Goal: Task Accomplishment & Management: Manage account settings

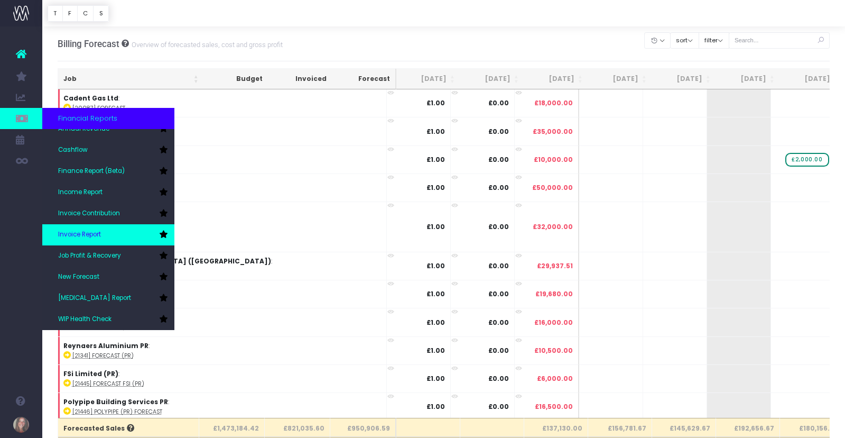
scroll to position [32, 0]
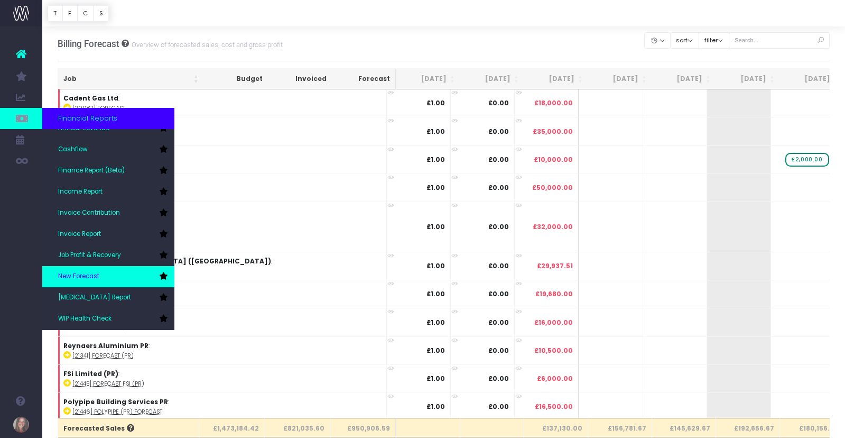
click at [94, 278] on span "New Forecast" at bounding box center [78, 277] width 41 height 10
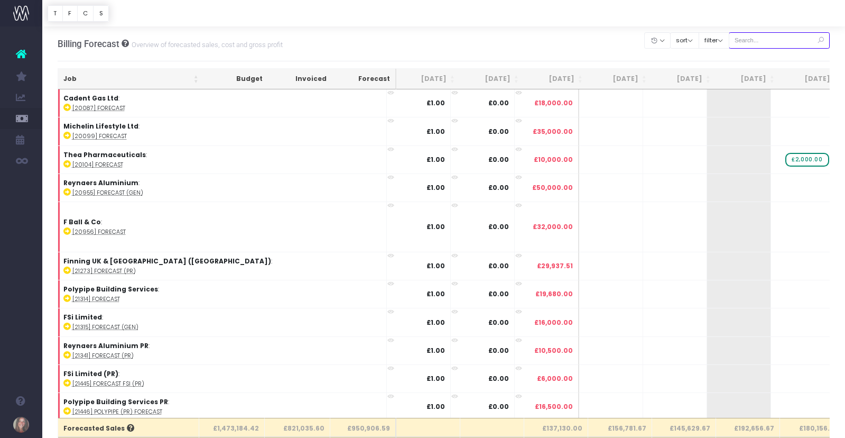
click at [752, 40] on input "text" at bounding box center [779, 40] width 101 height 16
type input "stark"
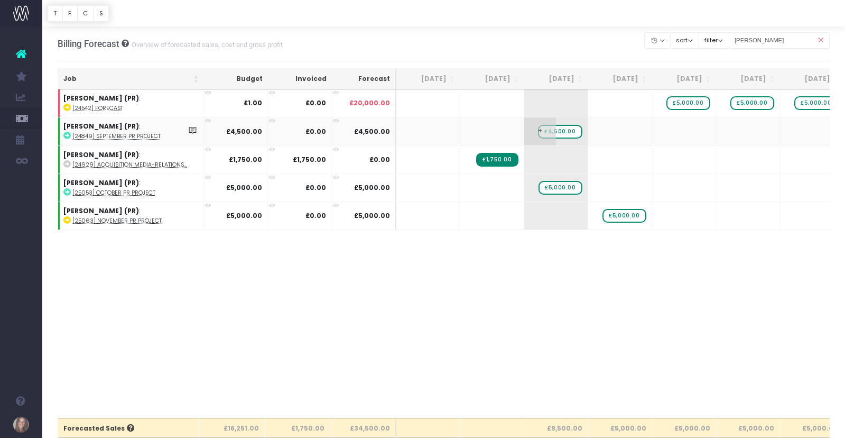
click at [569, 131] on span "£4,500.00" at bounding box center [560, 132] width 44 height 14
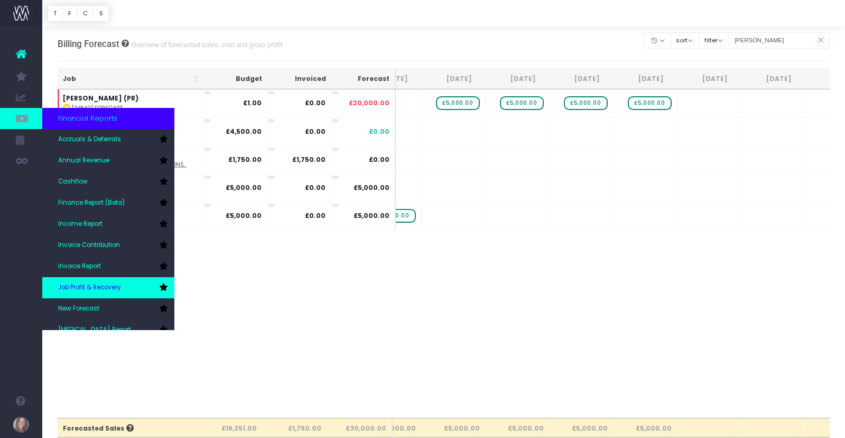
click at [129, 285] on link "Job Profit & Recovery" at bounding box center [108, 287] width 132 height 21
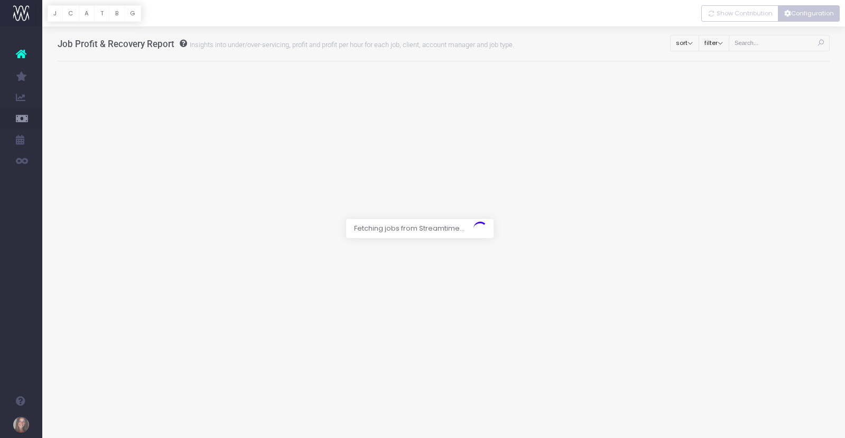
click at [822, 13] on button "Configuration" at bounding box center [809, 13] width 62 height 16
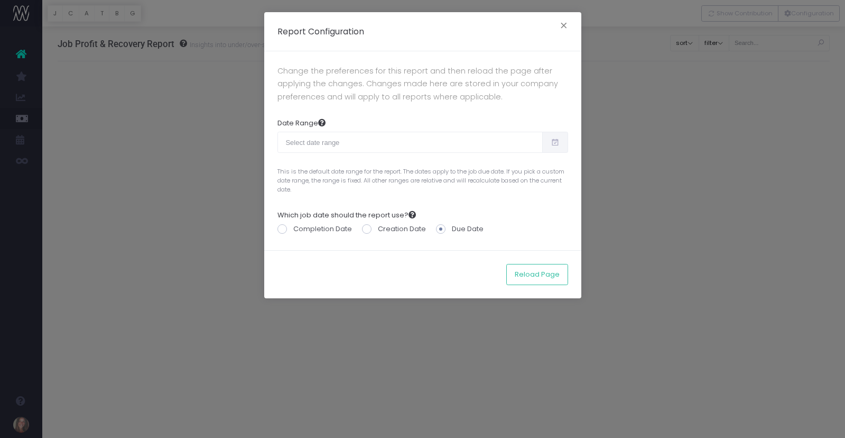
click at [415, 142] on input "text" at bounding box center [409, 142] width 265 height 21
type input "[DATE]"
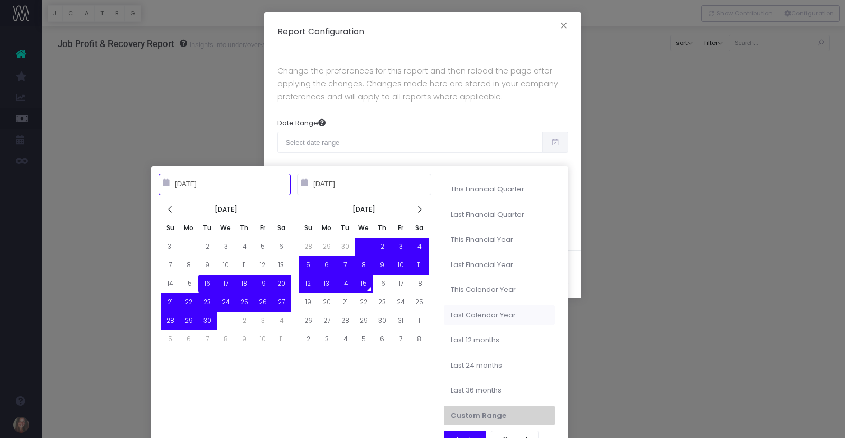
type input "[DATE]"
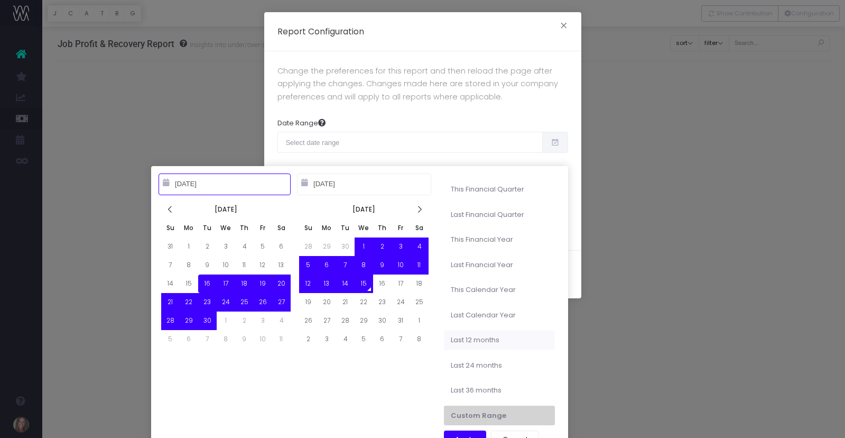
type input "[DATE]"
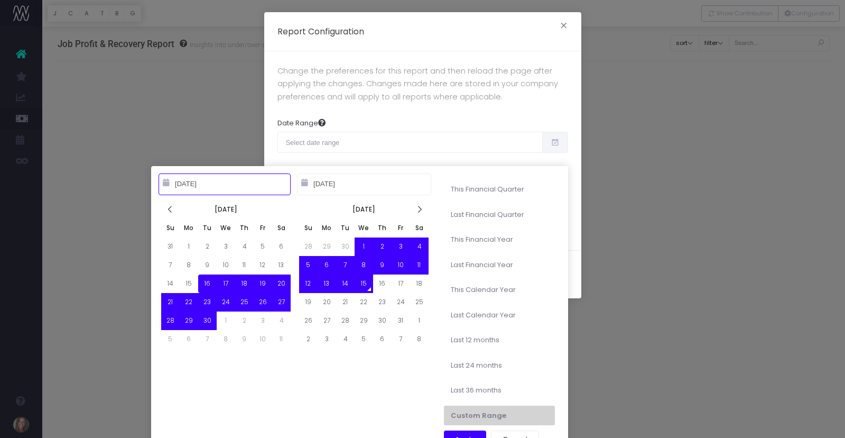
type input "[DATE]"
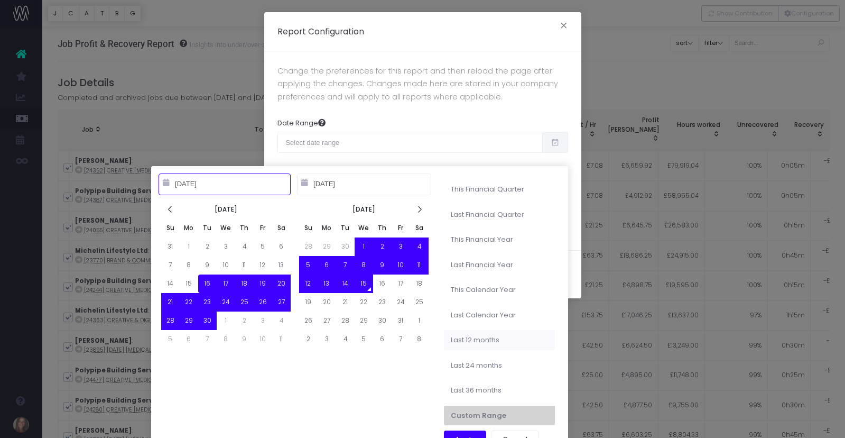
click at [492, 340] on li "Last 12 months" at bounding box center [499, 340] width 111 height 20
type input "[DATE] – [DATE]"
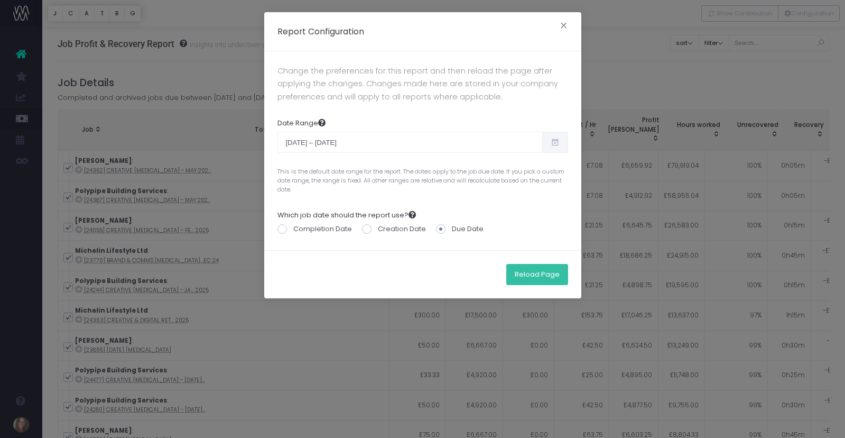
click at [539, 272] on button "Reload Page" at bounding box center [537, 274] width 62 height 21
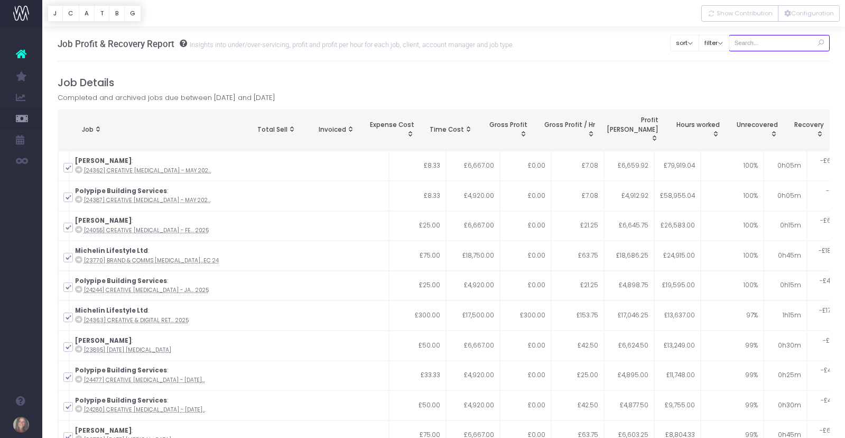
click at [783, 46] on input "text" at bounding box center [779, 43] width 101 height 16
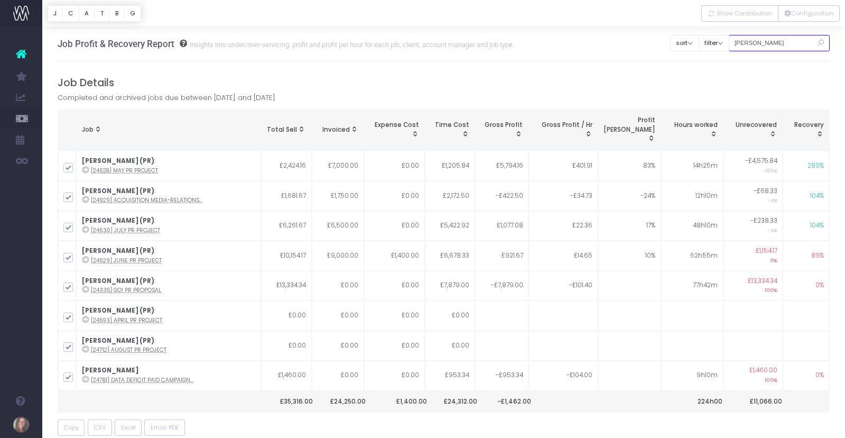
type input "stark"
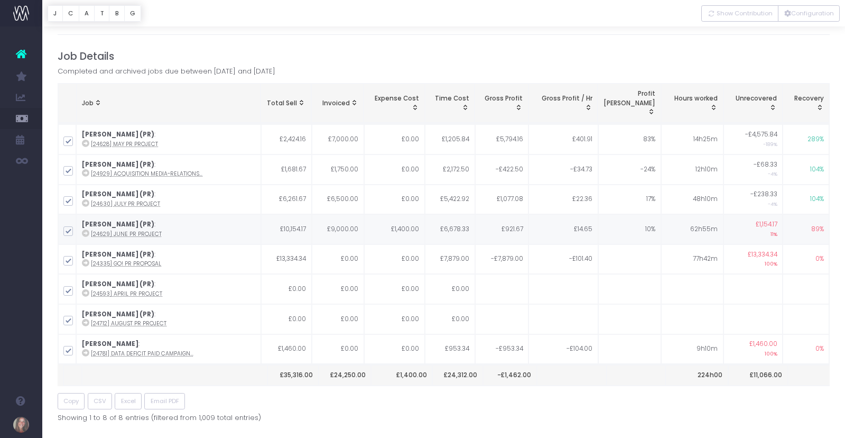
scroll to position [27, 0]
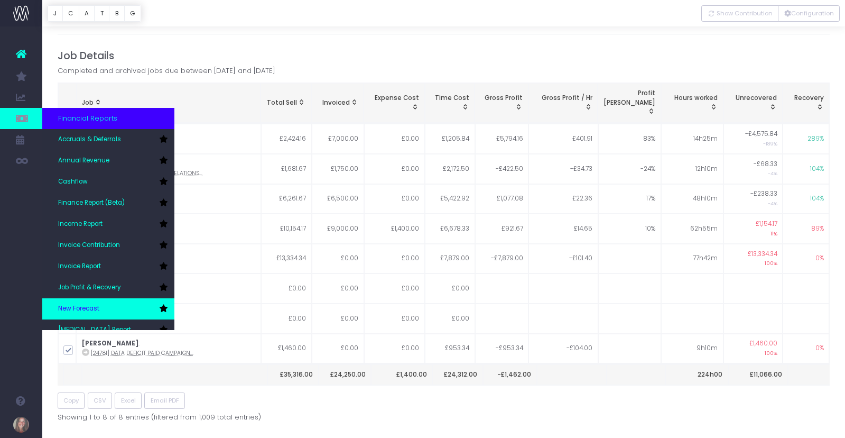
click at [88, 303] on link "New Forecast" at bounding box center [108, 308] width 132 height 21
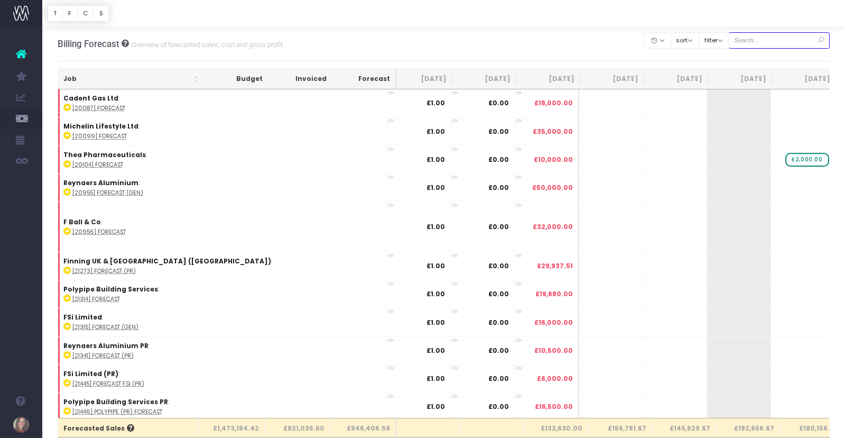
click at [802, 39] on input "text" at bounding box center [779, 40] width 101 height 16
type input "mazak"
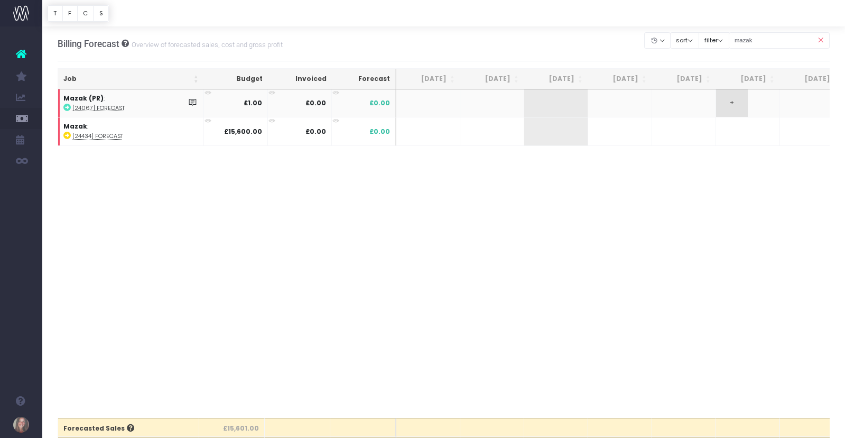
click at [737, 102] on span "+" at bounding box center [732, 102] width 32 height 27
type input "3500"
click at [798, 100] on body "Oh my... this is bad. wayahead wasn't able to load this page. Please contact su…" at bounding box center [422, 219] width 845 height 438
click at [798, 100] on div at bounding box center [422, 219] width 845 height 438
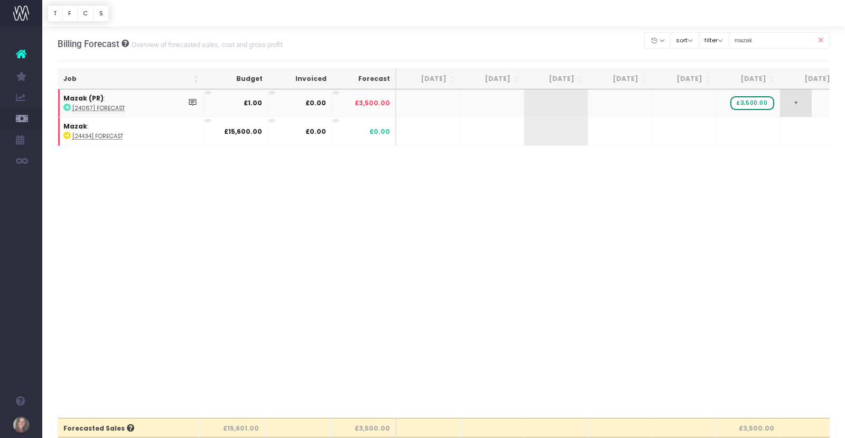
click at [795, 101] on span "+" at bounding box center [796, 102] width 32 height 27
type input "3500"
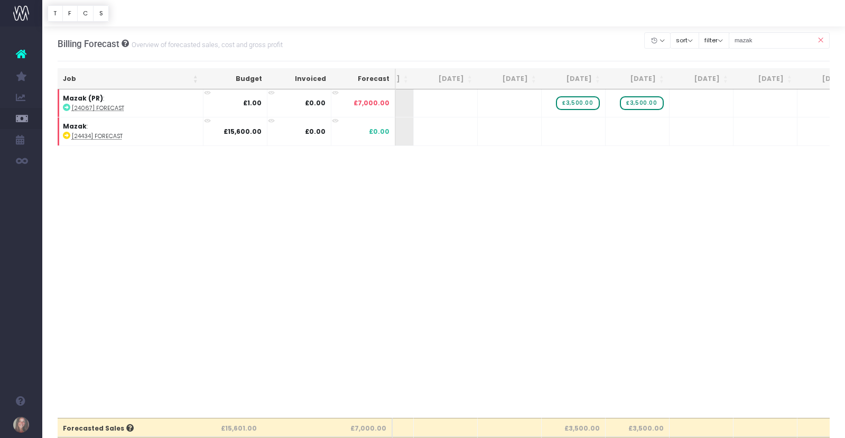
scroll to position [0, 178]
click at [682, 103] on span "+" at bounding box center [682, 102] width 32 height 27
type input "3500"
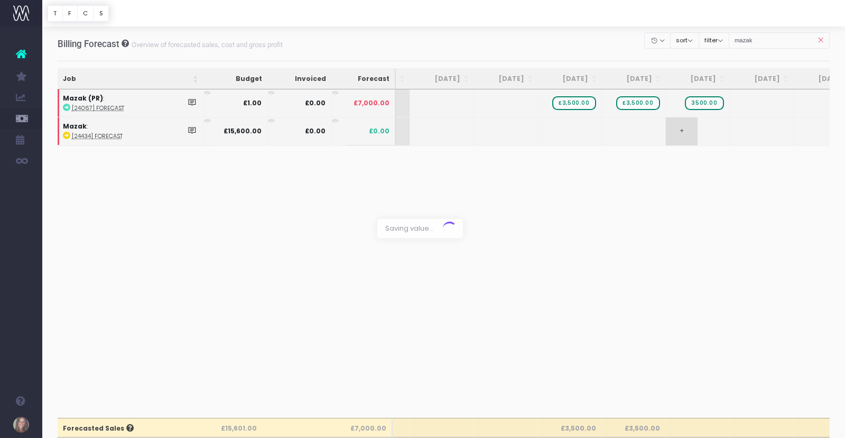
click at [682, 119] on body "Oh my... this is bad. wayahead wasn't able to load this page. Please contact su…" at bounding box center [422, 219] width 845 height 438
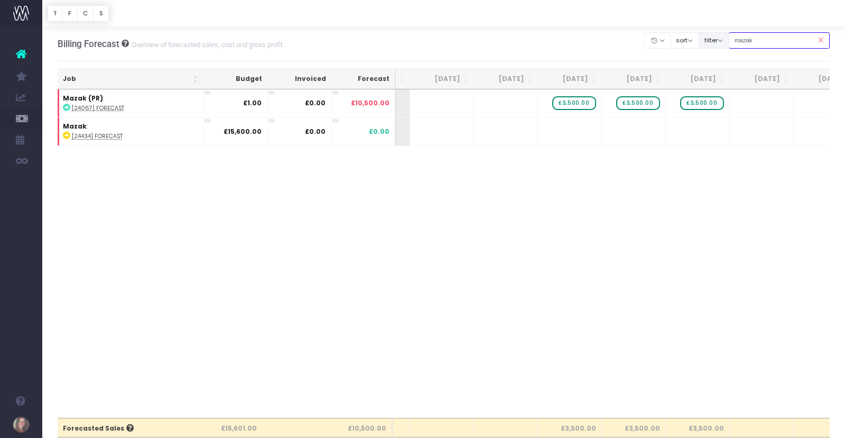
drag, startPoint x: 768, startPoint y: 41, endPoint x: 718, endPoint y: 37, distance: 50.4
click at [718, 37] on div "Clear Filters Hide Aug 2025 Sep 2025 Oct 2025 Nov 2025 Dec 2025 Jan 2026 Feb 20…" at bounding box center [737, 41] width 185 height 22
type input "equitone"
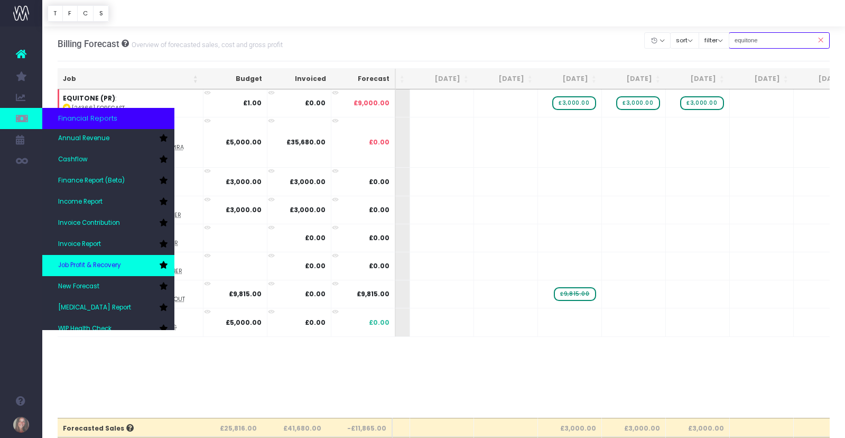
scroll to position [22, 0]
click at [110, 264] on span "Job Profit & Recovery" at bounding box center [89, 266] width 63 height 10
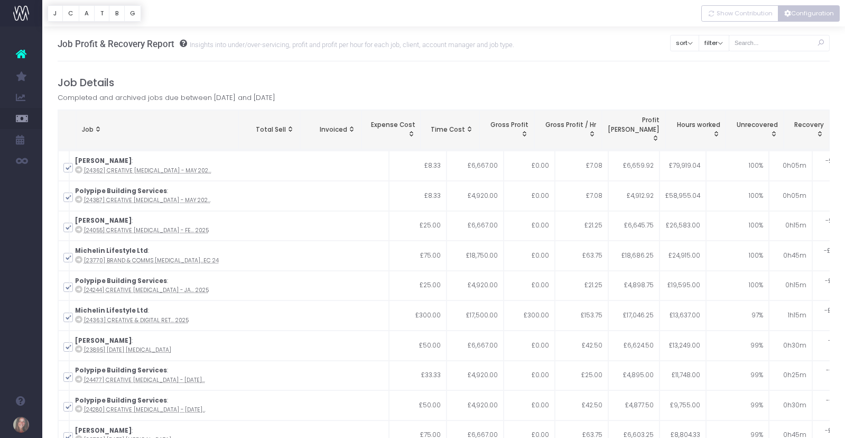
click at [799, 13] on button "Configuration" at bounding box center [809, 13] width 62 height 16
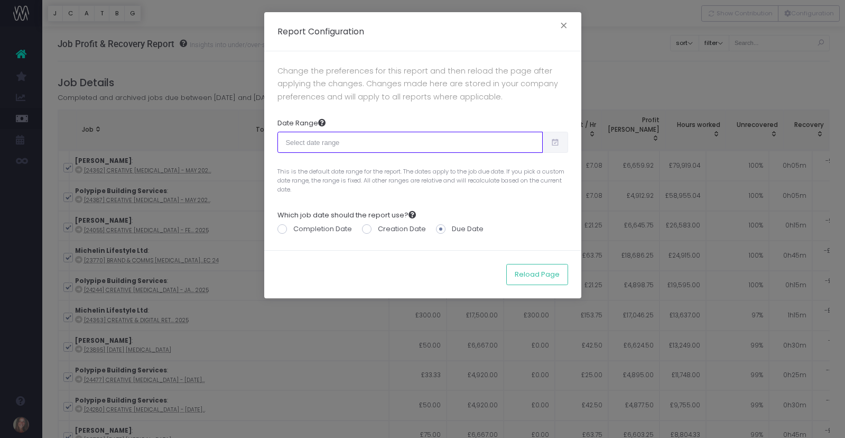
click at [338, 147] on input "text" at bounding box center [409, 142] width 265 height 21
type input "[DATE]"
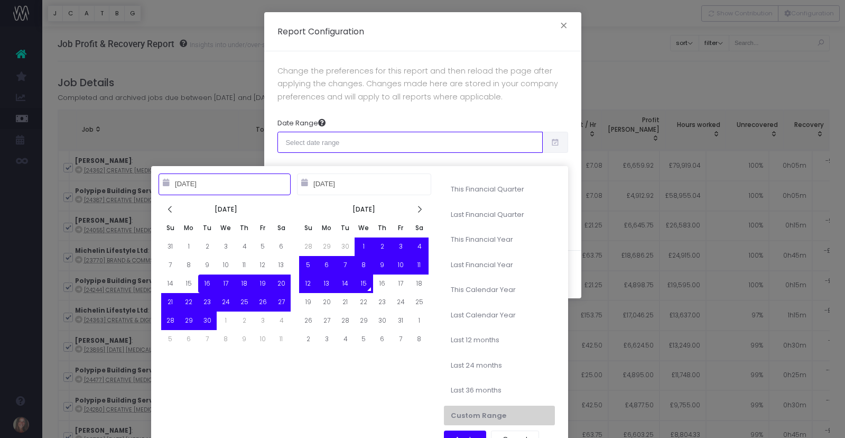
type input "[DATE]"
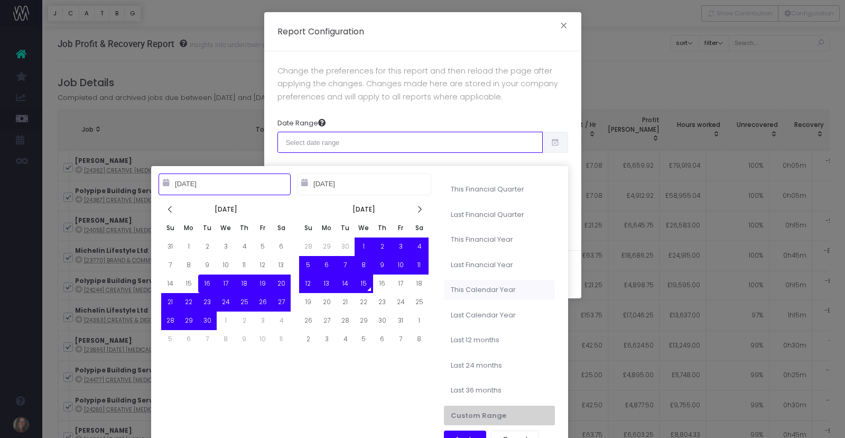
type input "[DATE]"
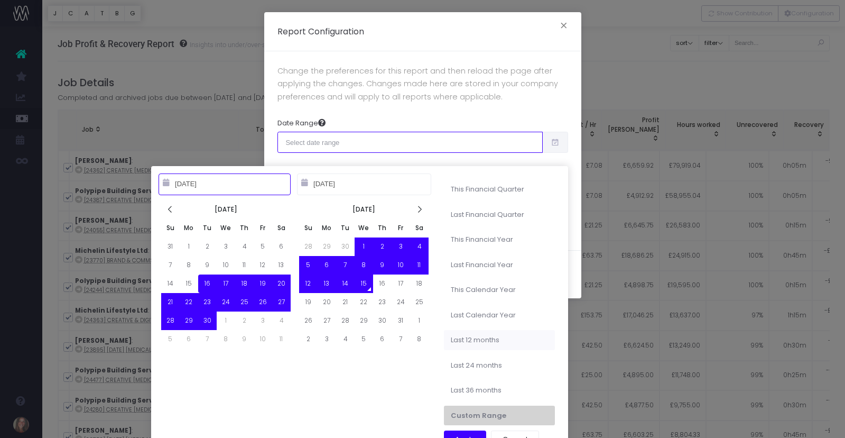
type input "[DATE]"
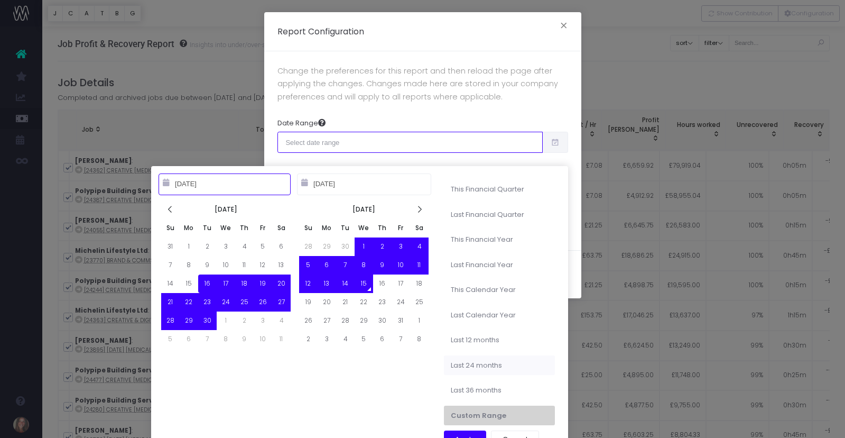
type input "[DATE]"
type input "10-15-2022"
type input "[DATE]"
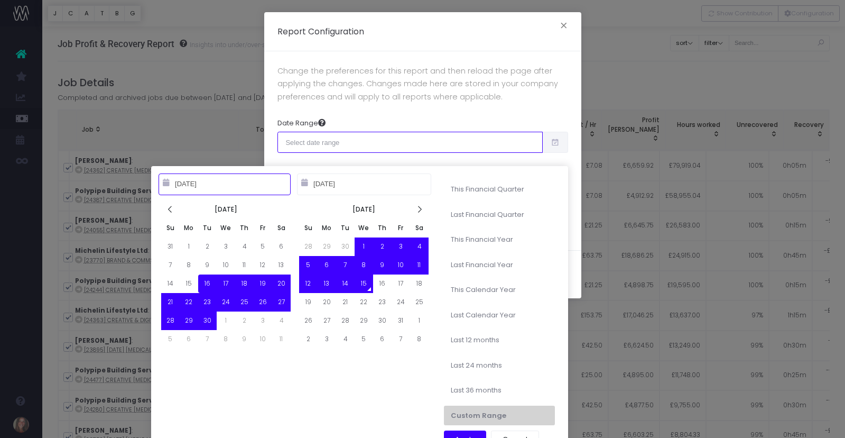
type input "[DATE]"
type input "10-15-2022"
type input "[DATE]"
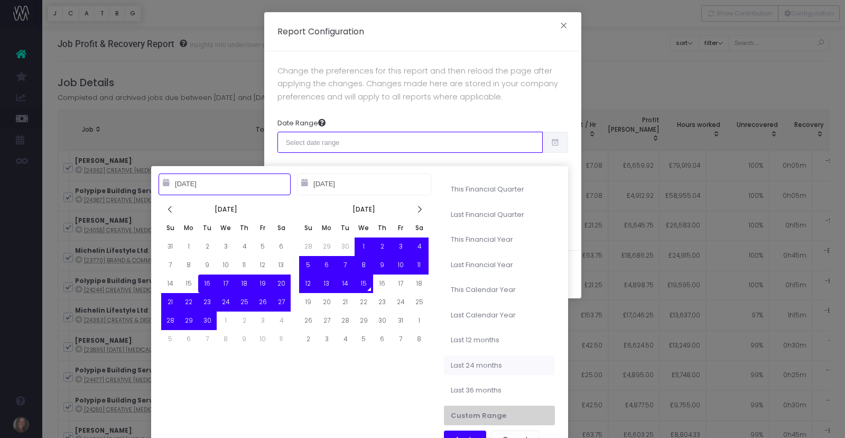
type input "[DATE]"
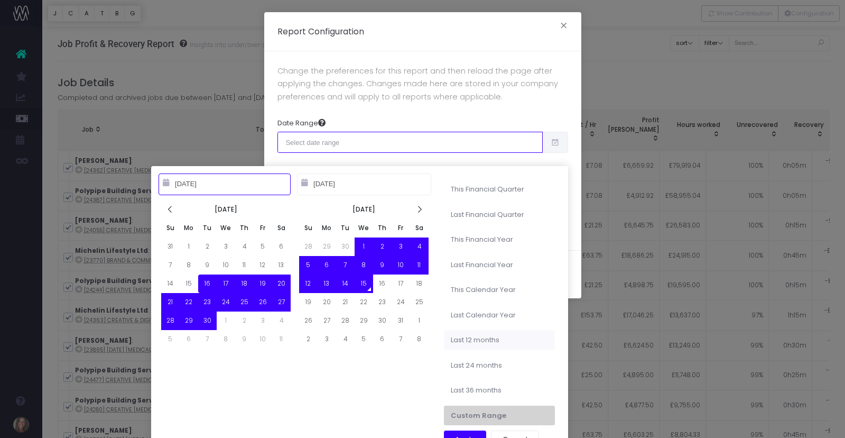
type input "[DATE]"
click at [489, 336] on li "Last 12 months" at bounding box center [499, 340] width 111 height 20
type input "Oct 15th 2024 – Oct 14th 2025"
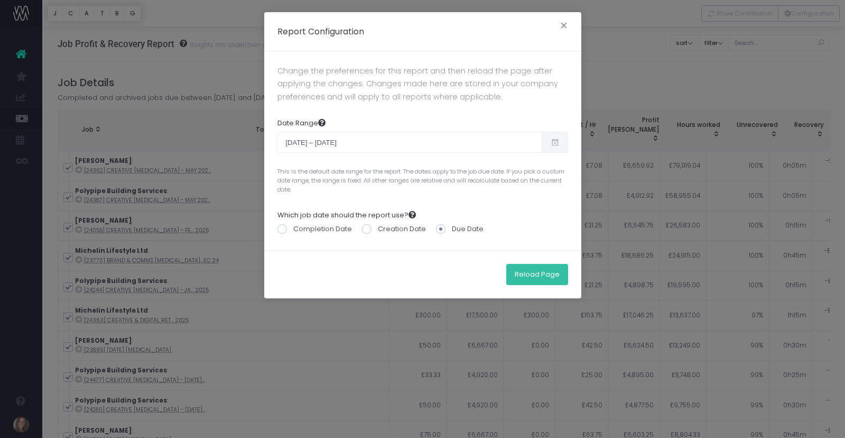
click at [532, 273] on button "Reload Page" at bounding box center [537, 274] width 62 height 21
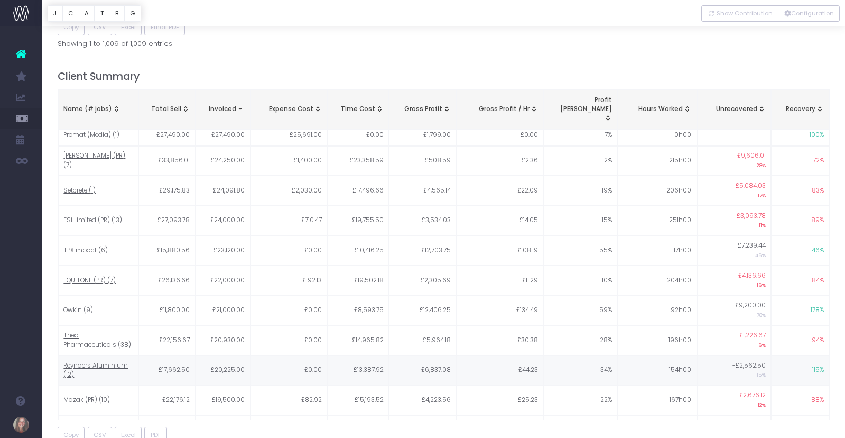
scroll to position [969, 0]
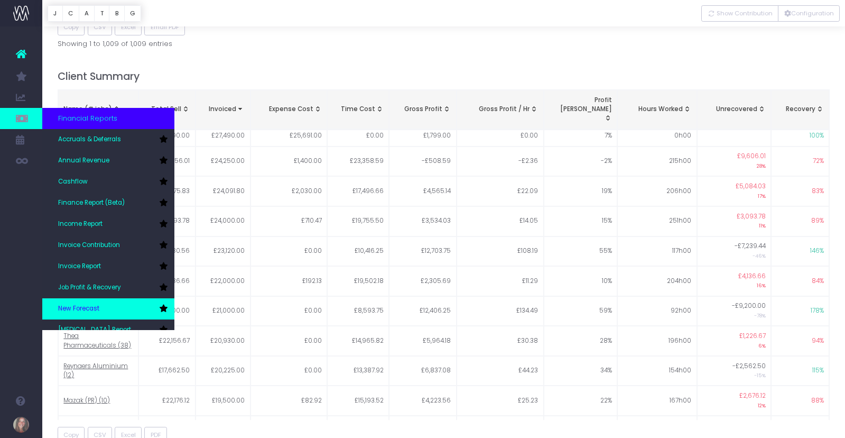
click at [92, 311] on span "New Forecast" at bounding box center [78, 309] width 41 height 10
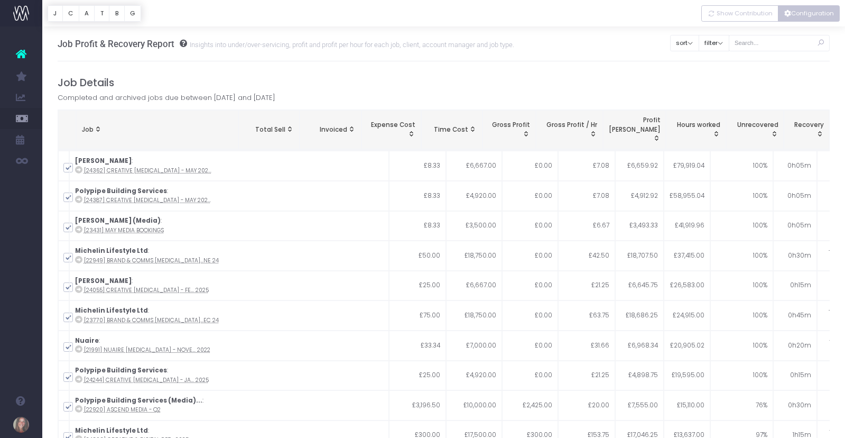
click at [813, 14] on button "Configuration" at bounding box center [809, 13] width 62 height 16
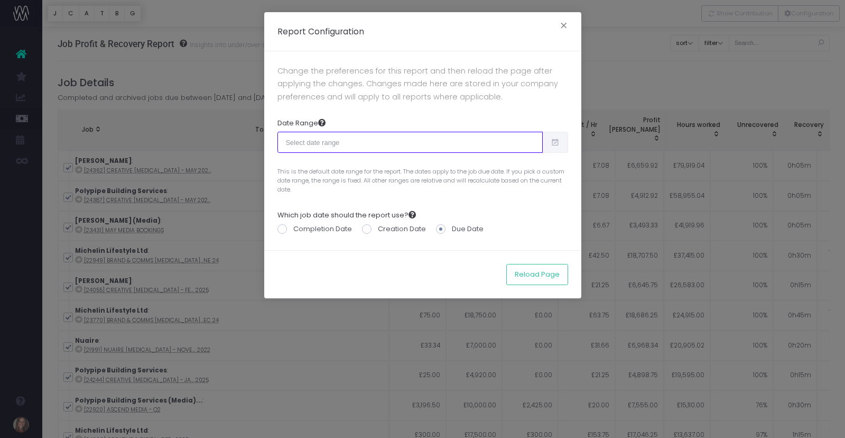
click at [449, 142] on input "text" at bounding box center [409, 142] width 265 height 21
type input "[DATE]"
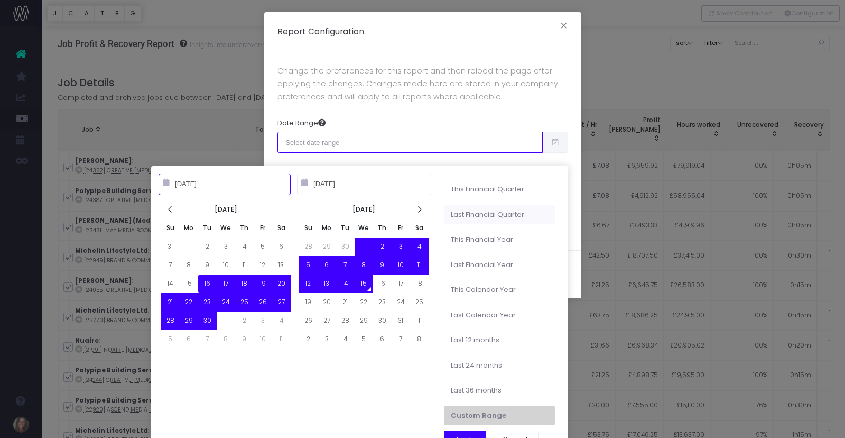
type input "[DATE]"
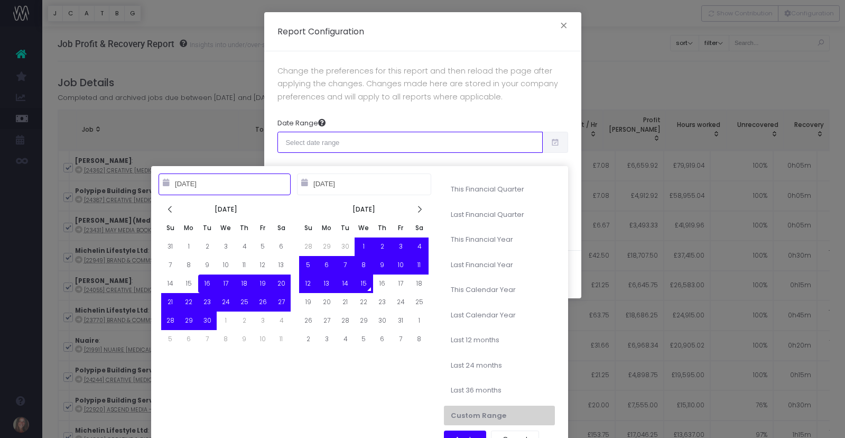
type input "[DATE]"
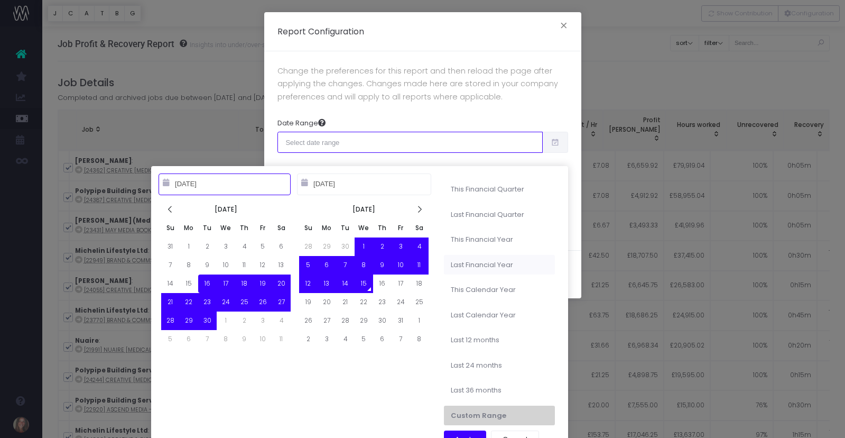
type input "[DATE]"
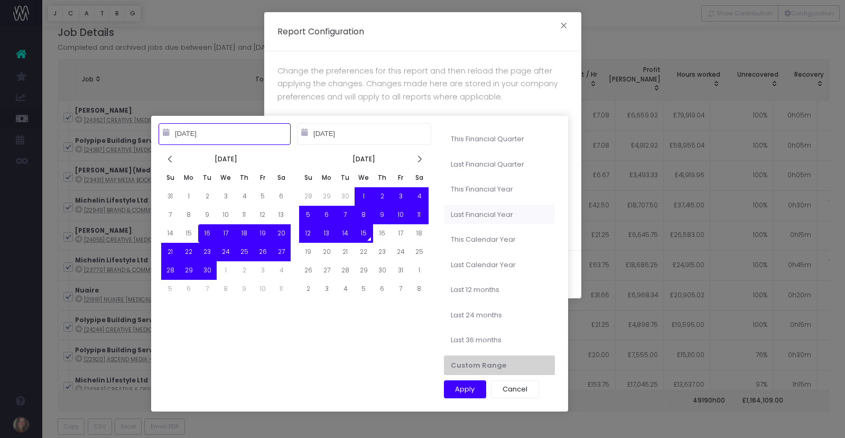
type input "[DATE]"
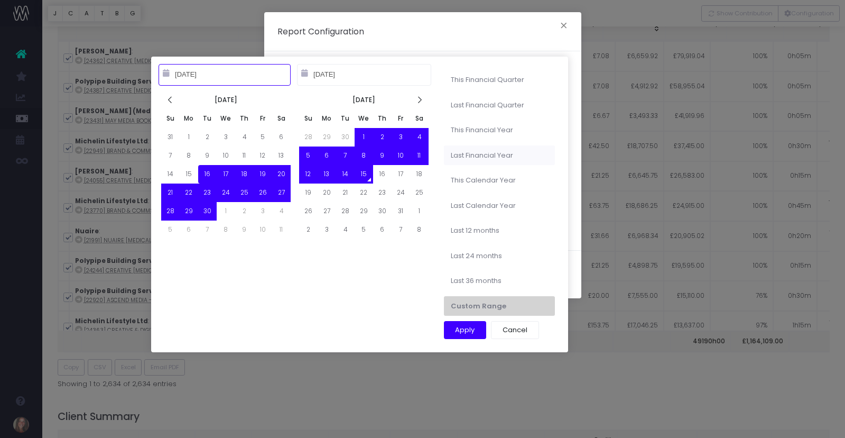
scroll to position [108, 0]
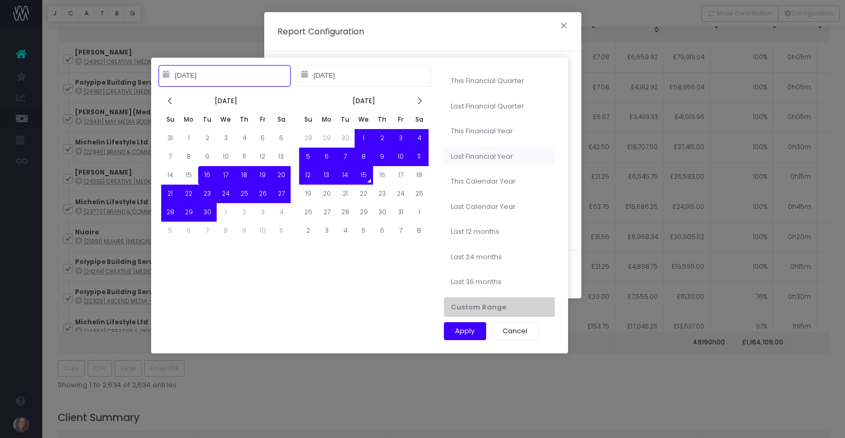
type input "[DATE]"
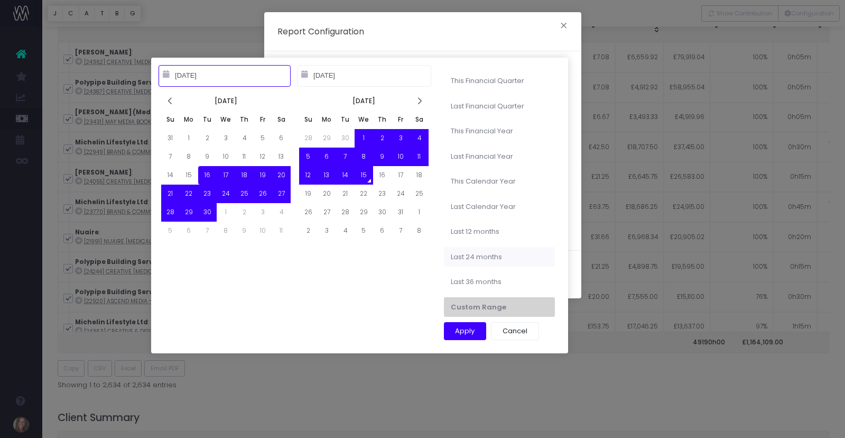
type input "[DATE]"
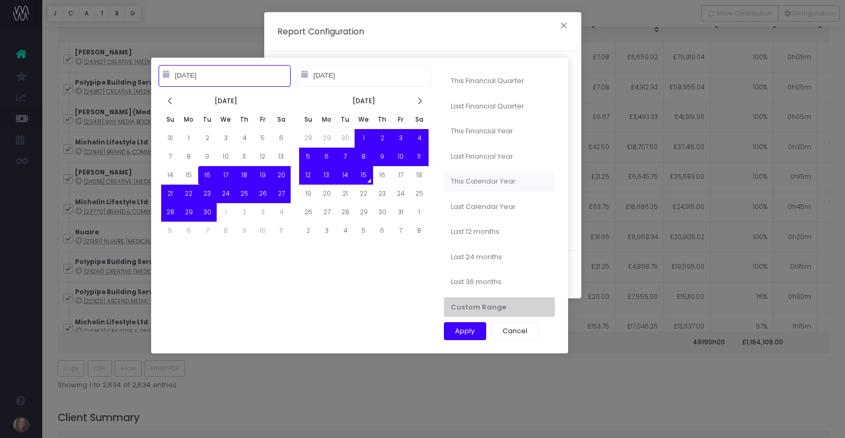
type input "[DATE]"
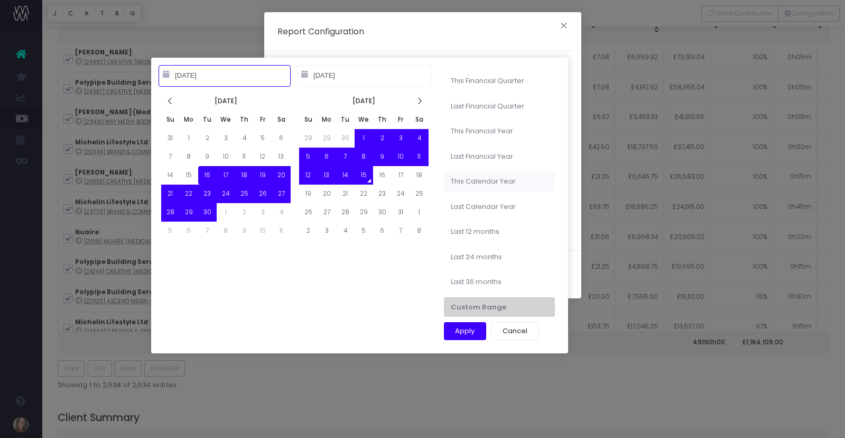
type input "[DATE]"
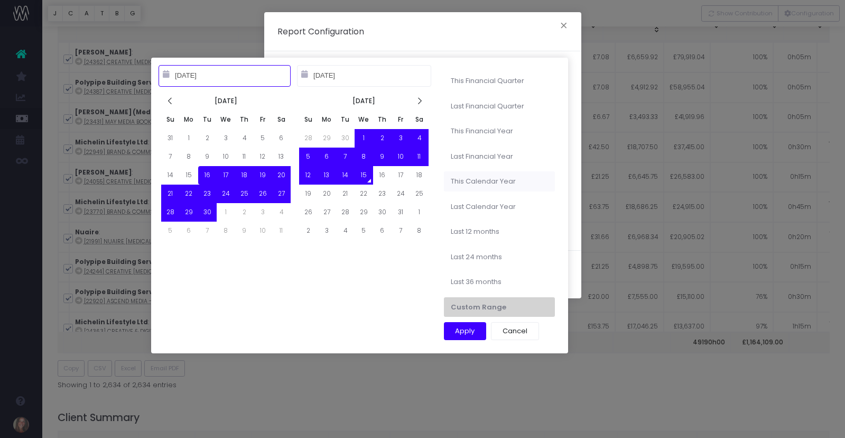
type input "[DATE]"
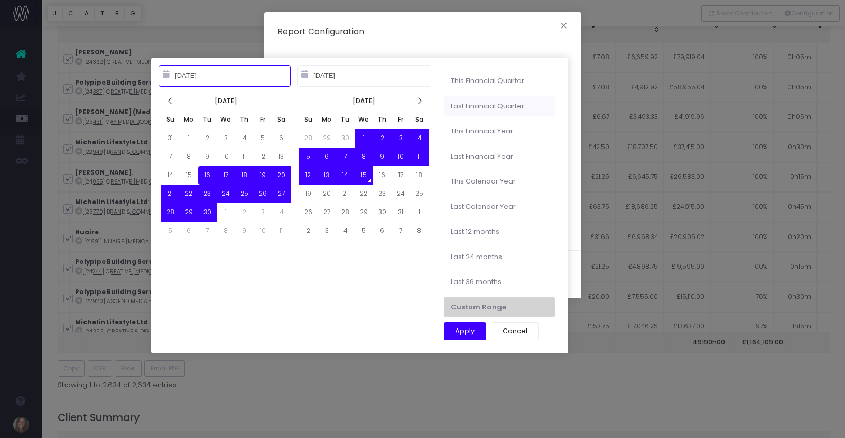
type input "[DATE]"
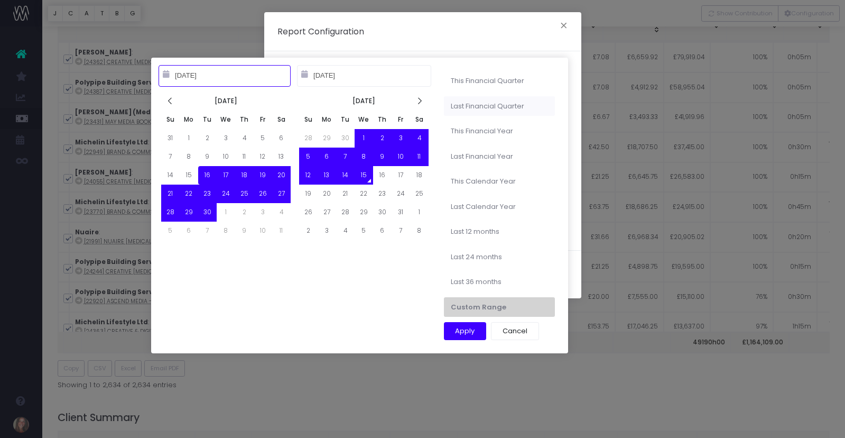
type input "[DATE]"
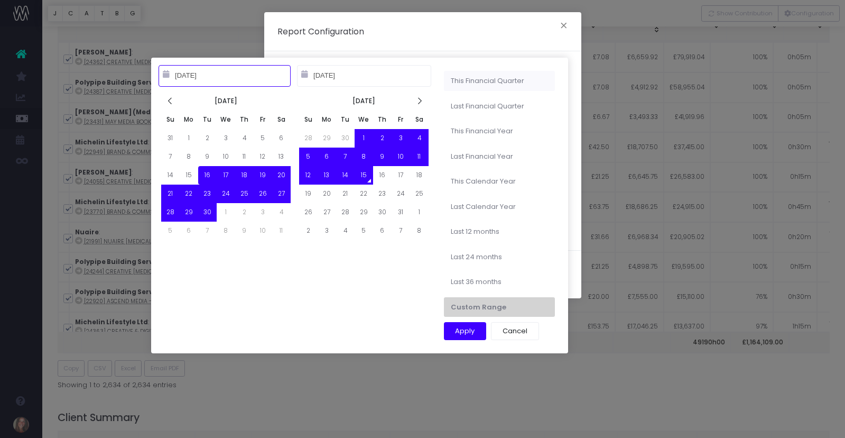
type input "[DATE]"
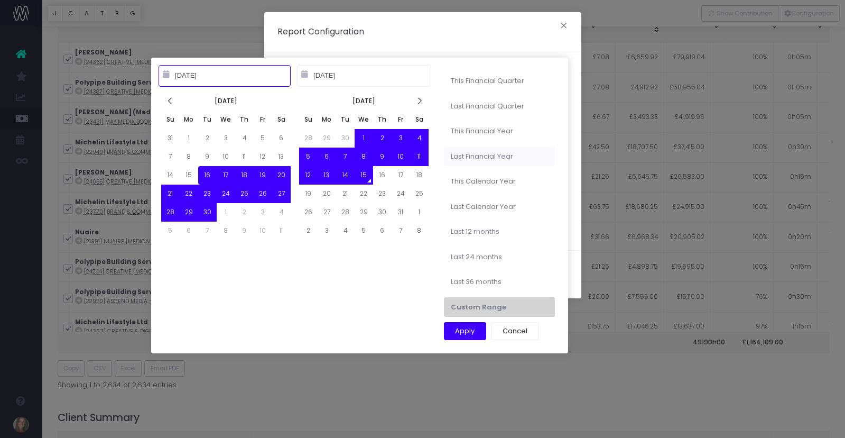
type input "[DATE]"
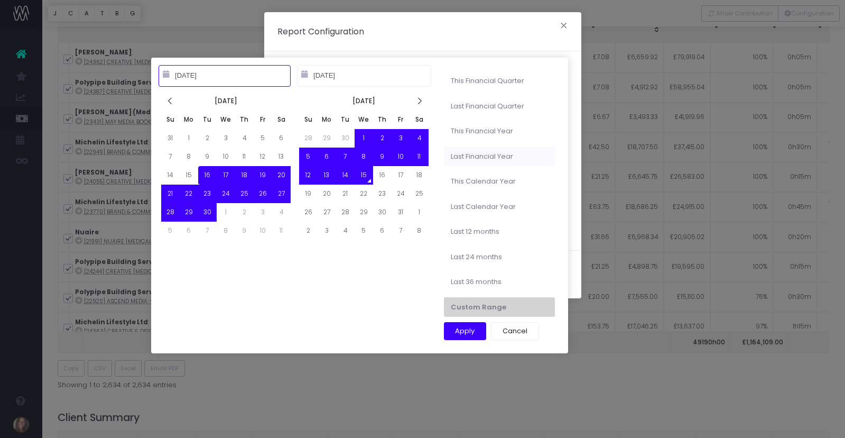
type input "[DATE]"
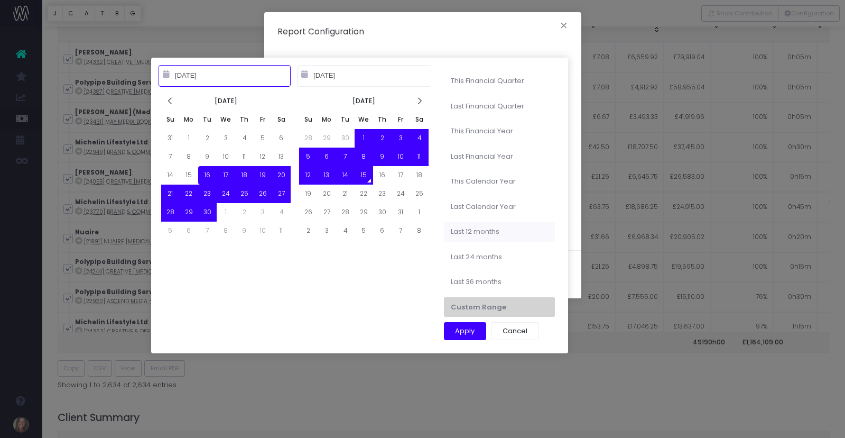
type input "[DATE]"
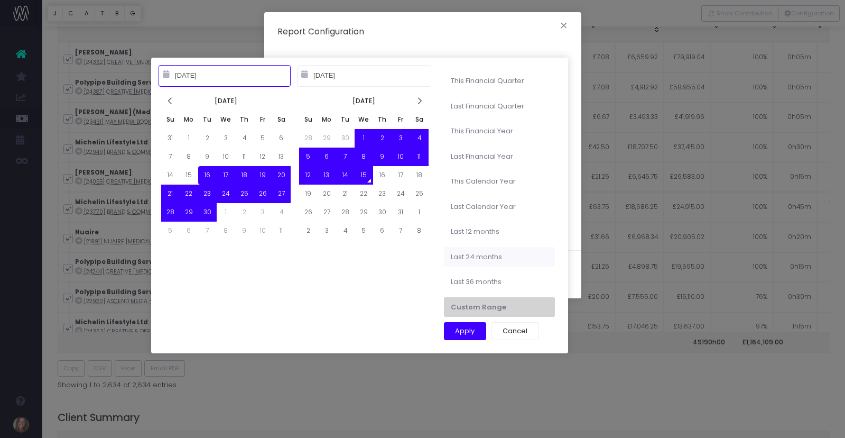
type input "[DATE]"
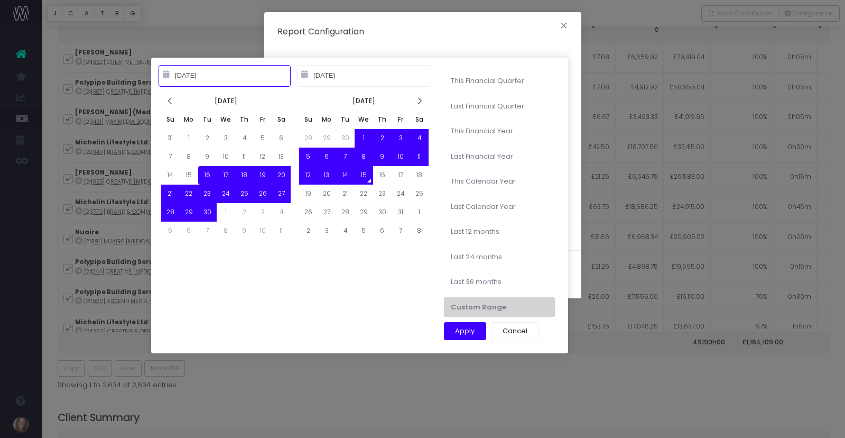
type input "[DATE]"
click at [214, 73] on input "[DATE]" at bounding box center [225, 75] width 132 height 21
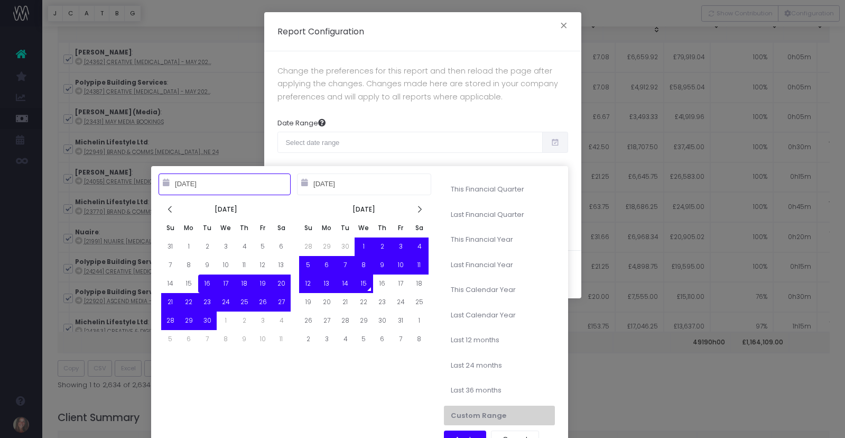
type input "[DATE]"
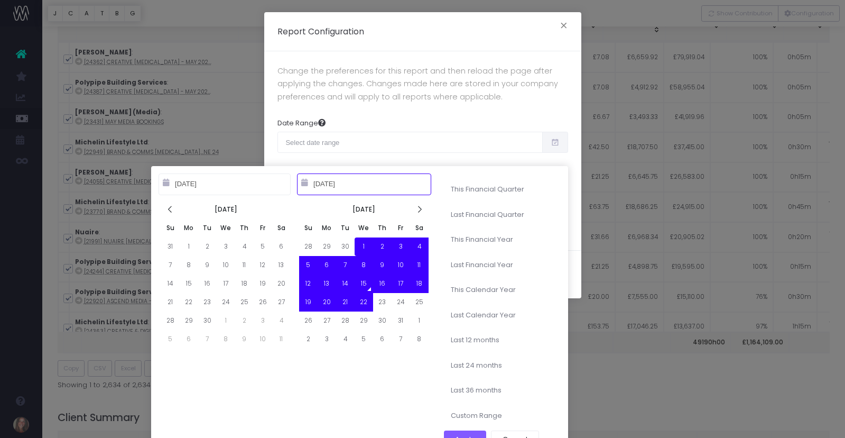
type input "[DATE]"
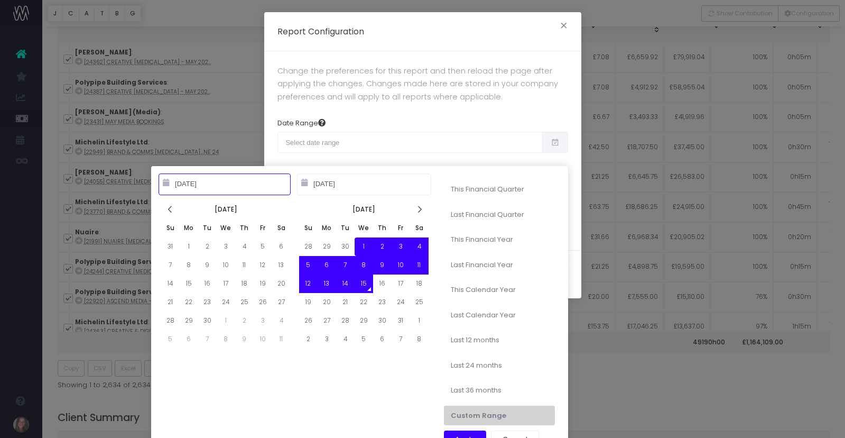
type input "[DATE]"
type input "[DATE] – [DATE]"
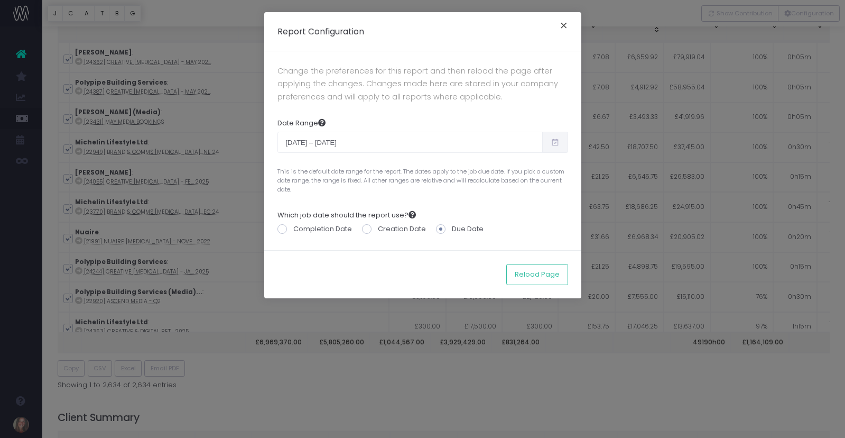
click at [563, 23] on button "×" at bounding box center [564, 26] width 22 height 17
